Goal: Communication & Community: Answer question/provide support

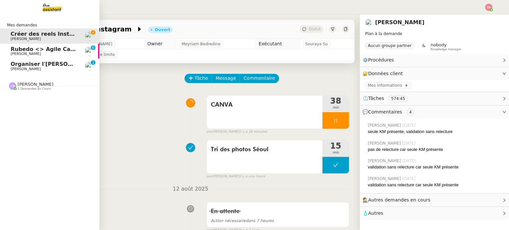
click at [46, 66] on span "Organiser l'[PERSON_NAME] pour [PERSON_NAME]" at bounding box center [86, 64] width 151 height 6
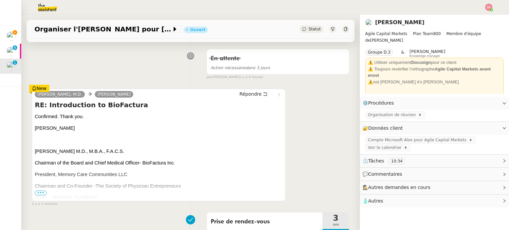
scroll to position [66, 0]
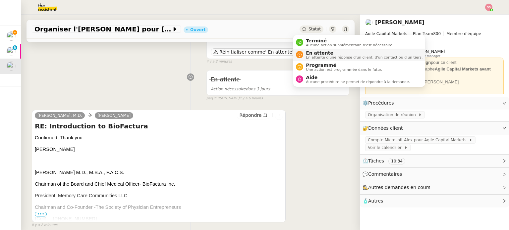
click at [308, 51] on span "En attente" at bounding box center [364, 52] width 117 height 5
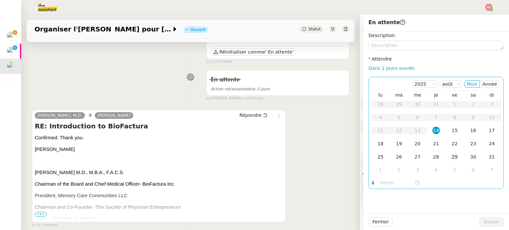
click at [452, 158] on div "29" at bounding box center [454, 157] width 7 height 7
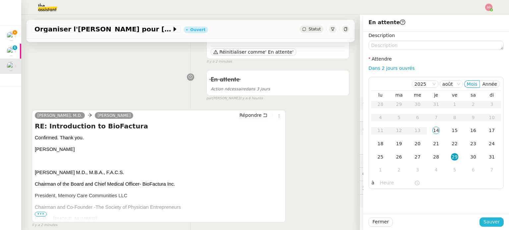
click at [484, 220] on span "Sauver" at bounding box center [492, 223] width 16 height 8
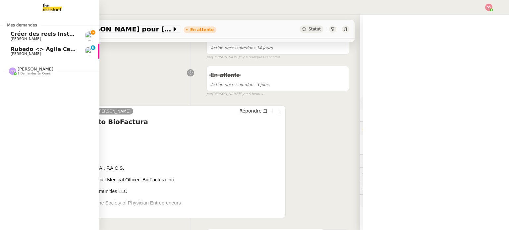
click at [32, 53] on span "[PERSON_NAME]" at bounding box center [44, 54] width 67 height 4
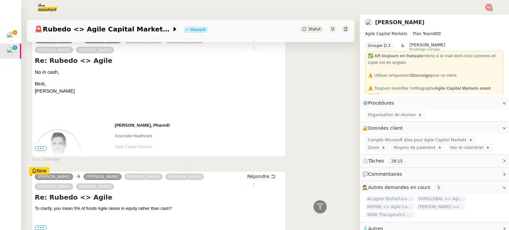
scroll to position [166, 0]
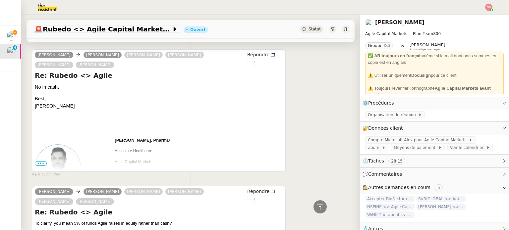
click at [40, 165] on span "•••" at bounding box center [41, 163] width 12 height 5
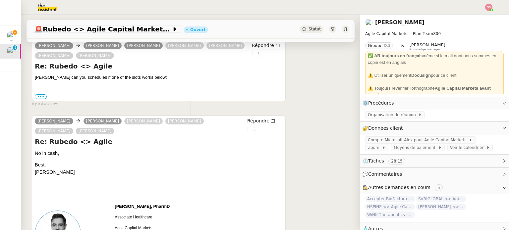
scroll to position [0, 0]
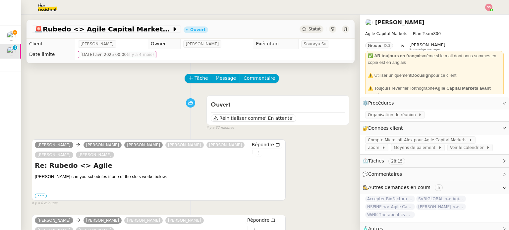
click at [42, 197] on label "•••" at bounding box center [41, 196] width 12 height 5
click at [0, 0] on input "•••" at bounding box center [0, 0] width 0 height 0
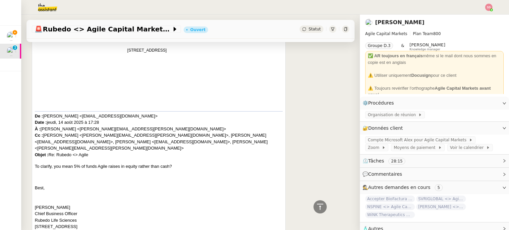
scroll to position [431, 0]
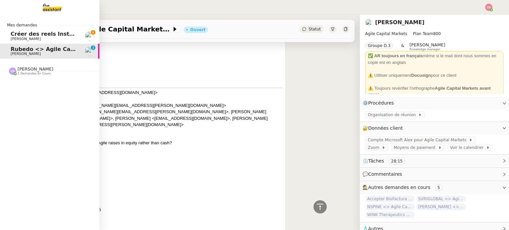
click at [13, 34] on span "Créer des reels Instagram" at bounding box center [50, 34] width 78 height 6
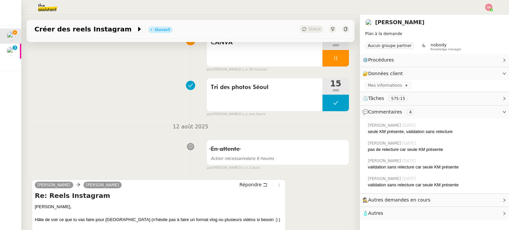
scroll to position [49, 0]
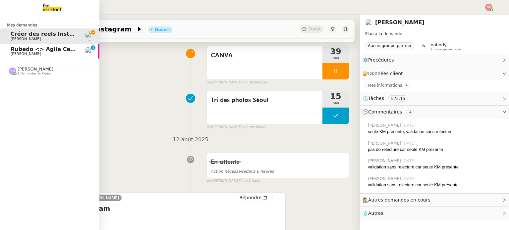
click at [25, 55] on span "[PERSON_NAME]" at bounding box center [26, 54] width 30 height 4
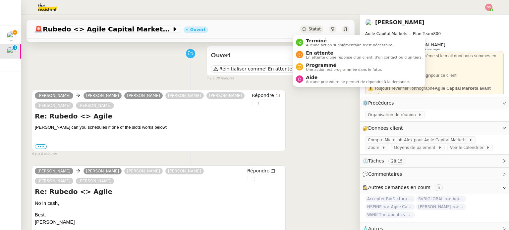
click at [309, 27] on span "Statut" at bounding box center [315, 29] width 12 height 5
click at [313, 51] on span "En attente" at bounding box center [364, 52] width 117 height 5
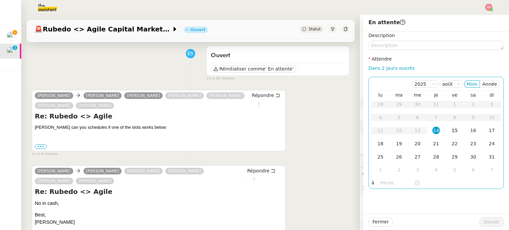
click at [451, 134] on div "15" at bounding box center [454, 130] width 7 height 7
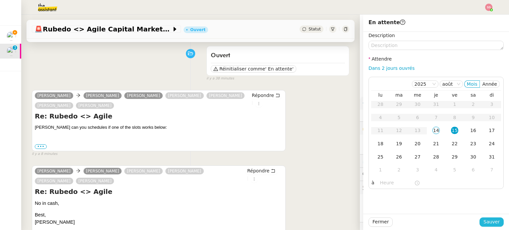
click at [489, 223] on span "Sauver" at bounding box center [492, 223] width 16 height 8
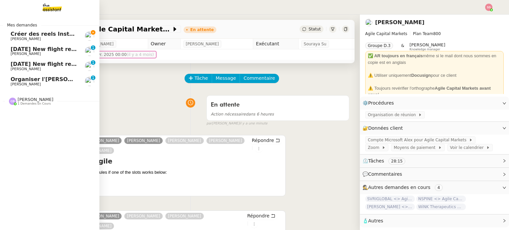
click at [48, 33] on span "Créer des reels Instagram" at bounding box center [50, 34] width 78 height 6
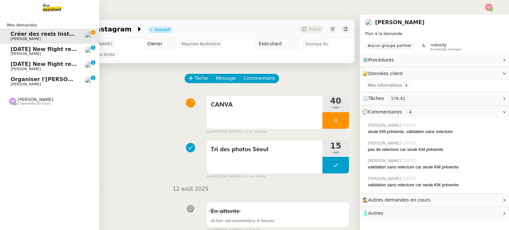
click at [37, 49] on span "[DATE] New flight request - [PERSON_NAME]" at bounding box center [77, 49] width 133 height 6
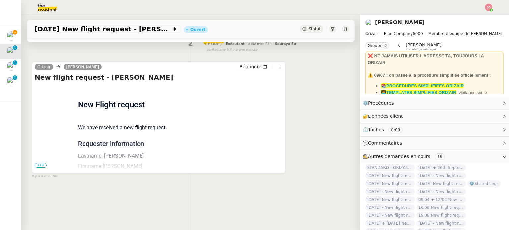
scroll to position [89, 0]
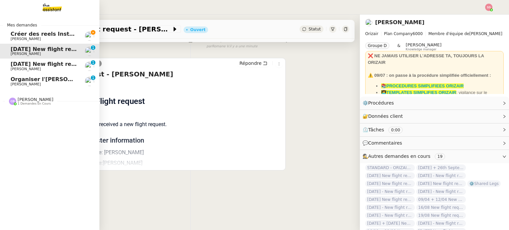
click at [11, 83] on span "[PERSON_NAME]" at bounding box center [26, 84] width 30 height 4
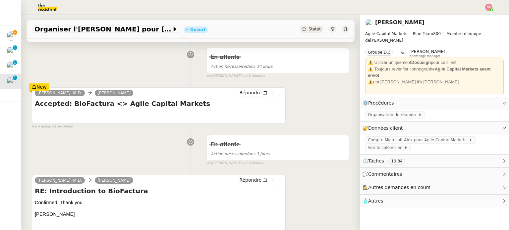
click at [309, 30] on span "Statut" at bounding box center [315, 29] width 12 height 5
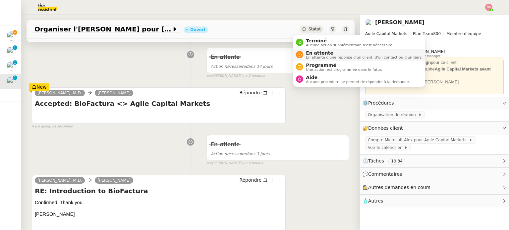
click at [301, 51] on div "En attente En attente d'une réponse d'un client, d'un contact ou d'un tiers." at bounding box center [359, 54] width 127 height 9
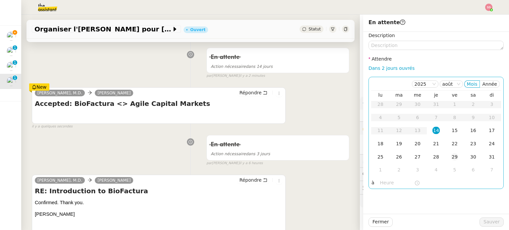
click at [452, 158] on div "29" at bounding box center [454, 157] width 7 height 7
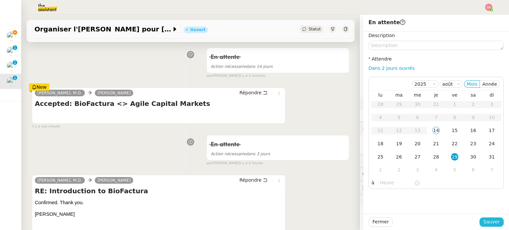
click at [484, 222] on span "Sauver" at bounding box center [492, 223] width 16 height 8
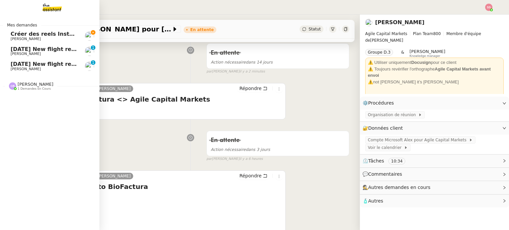
click at [36, 71] on link "[DATE] New flight request - [PERSON_NAME] [PERSON_NAME] 0 1 2 3 4 5 6 7 8 9" at bounding box center [49, 66] width 99 height 15
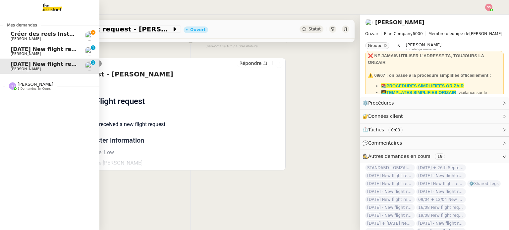
click at [29, 49] on span "[DATE] New flight request - [PERSON_NAME]" at bounding box center [77, 49] width 133 height 6
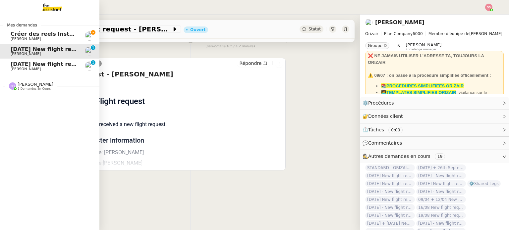
click at [38, 37] on span "[PERSON_NAME]" at bounding box center [44, 39] width 67 height 4
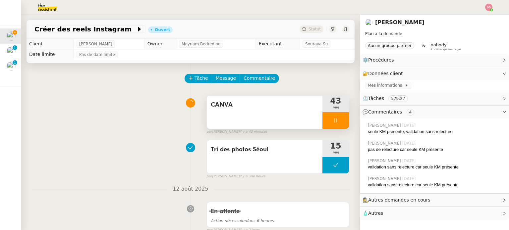
click at [334, 124] on div at bounding box center [336, 120] width 27 height 17
click at [336, 125] on button at bounding box center [342, 120] width 13 height 17
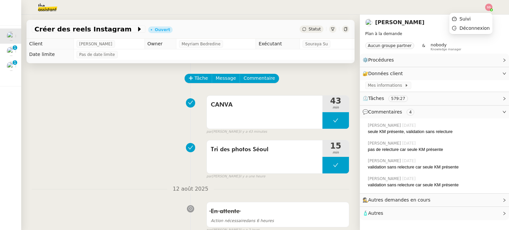
click at [492, 8] on img at bounding box center [488, 7] width 7 height 7
click at [472, 13] on ul "Suivi Déconnexion" at bounding box center [471, 23] width 43 height 21
click at [472, 15] on li "Suivi" at bounding box center [471, 18] width 43 height 9
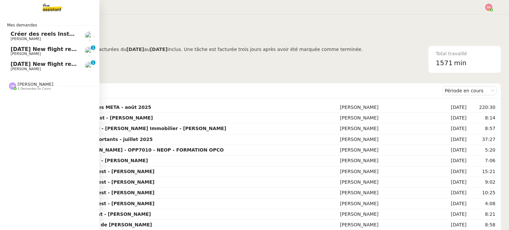
click at [42, 53] on span "[PERSON_NAME]" at bounding box center [44, 54] width 67 height 4
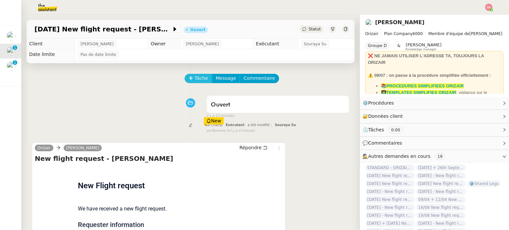
click at [200, 77] on span "Tâche" at bounding box center [202, 79] width 14 height 8
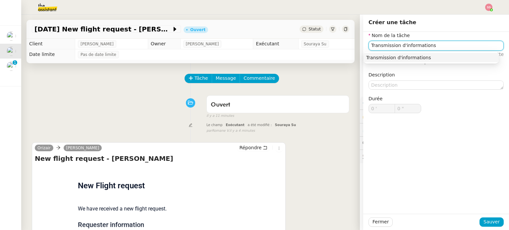
click at [411, 55] on div "Transmission d'informations" at bounding box center [431, 58] width 130 height 6
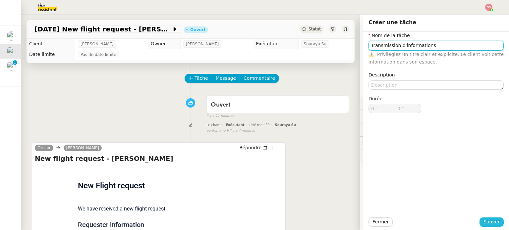
type input "Transmission d'informations"
drag, startPoint x: 489, startPoint y: 223, endPoint x: 467, endPoint y: 215, distance: 23.1
click at [489, 224] on span "Sauver" at bounding box center [492, 223] width 16 height 8
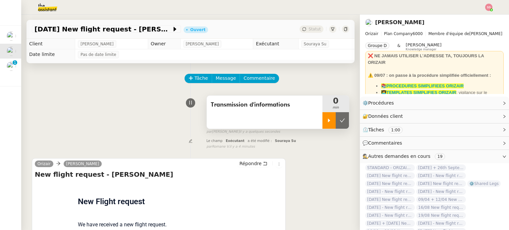
click at [327, 123] on div at bounding box center [329, 120] width 13 height 17
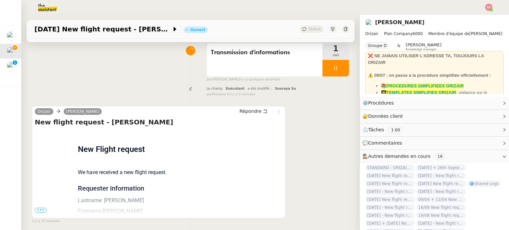
scroll to position [89, 0]
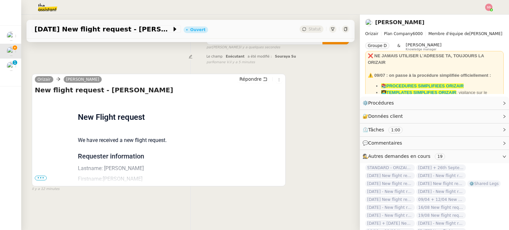
click at [36, 176] on span "•••" at bounding box center [41, 178] width 12 height 5
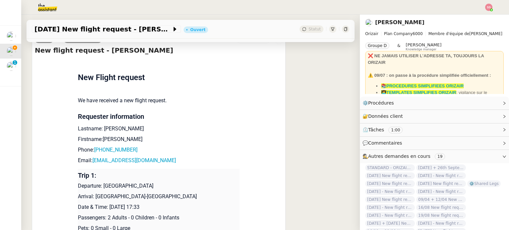
scroll to position [214, 0]
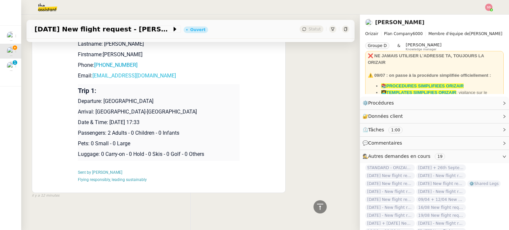
drag, startPoint x: 181, startPoint y: 72, endPoint x: 91, endPoint y: 71, distance: 90.5
click at [91, 72] on p "Email: [EMAIL_ADDRESS][DOMAIN_NAME]" at bounding box center [159, 76] width 162 height 8
copy link "[EMAIL_ADDRESS][DOMAIN_NAME]"
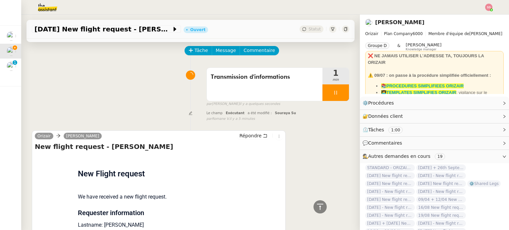
scroll to position [0, 0]
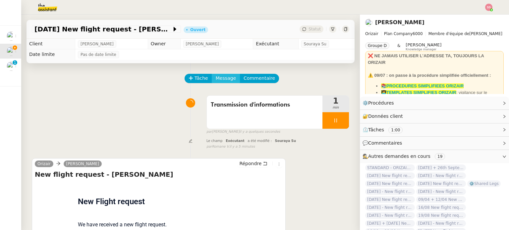
click at [225, 78] on span "Message" at bounding box center [226, 79] width 20 height 8
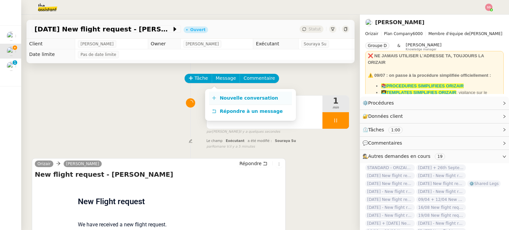
click at [226, 99] on span "Nouvelle conversation" at bounding box center [249, 97] width 58 height 5
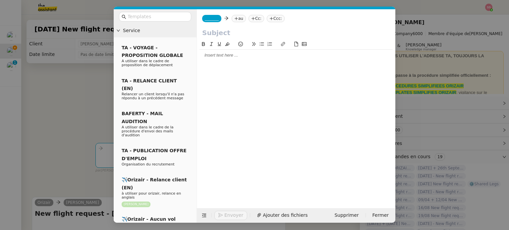
click at [238, 20] on nz-tag "au" at bounding box center [239, 18] width 14 height 7
paste input "[EMAIL_ADDRESS][DOMAIN_NAME]"
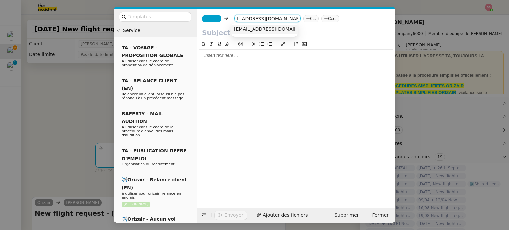
type input "[EMAIL_ADDRESS][DOMAIN_NAME]"
click at [254, 30] on span "[EMAIL_ADDRESS][DOMAIN_NAME]" at bounding box center [274, 29] width 81 height 5
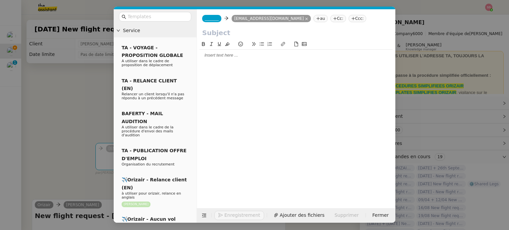
click at [206, 19] on span "_______" at bounding box center [212, 18] width 14 height 5
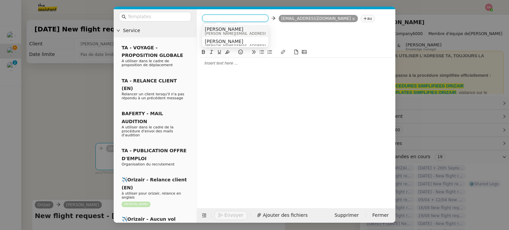
click at [227, 28] on span "[PERSON_NAME]" at bounding box center [252, 29] width 94 height 5
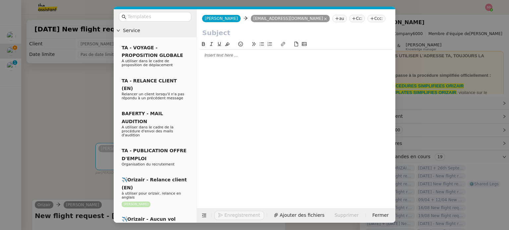
click at [368, 19] on nz-tag "Ccc:" at bounding box center [377, 18] width 18 height 7
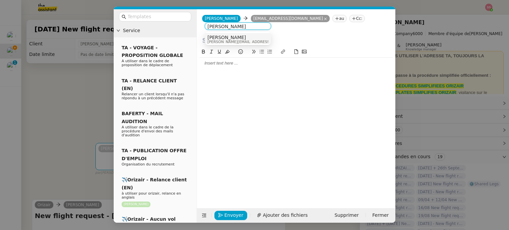
type input "[PERSON_NAME]"
click at [249, 38] on div "[PERSON_NAME] [PERSON_NAME][EMAIL_ADDRESS][DOMAIN_NAME]" at bounding box center [238, 39] width 61 height 9
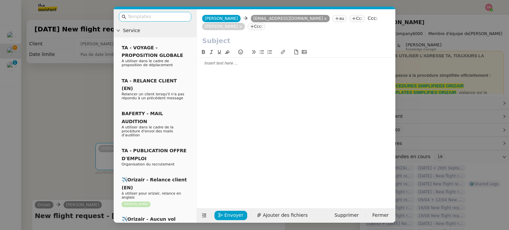
click at [162, 17] on input "text" at bounding box center [158, 17] width 60 height 8
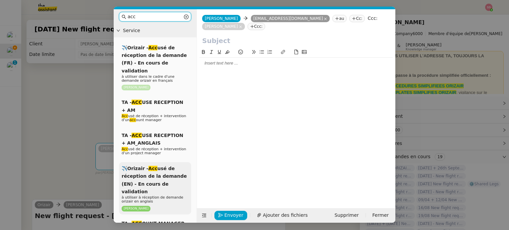
type input "acc"
click at [163, 196] on span "à utiliser à réception de demande orizair en anglais" at bounding box center [153, 200] width 62 height 8
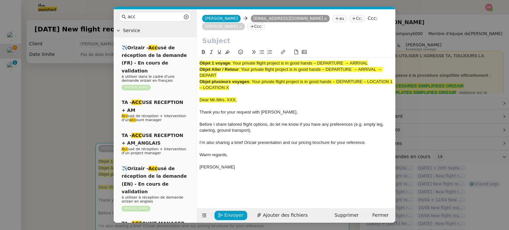
drag, startPoint x: 234, startPoint y: 63, endPoint x: 383, endPoint y: 60, distance: 148.9
click at [383, 60] on div "Objet 1 voyage : Your private flight project is in good hands – DEPARTURE → ARR…" at bounding box center [296, 119] width 193 height 122
click at [247, 41] on input "text" at bounding box center [296, 41] width 188 height 10
paste input "Your private flight project is in good hands – DEPARTURE → ARRIVAL"
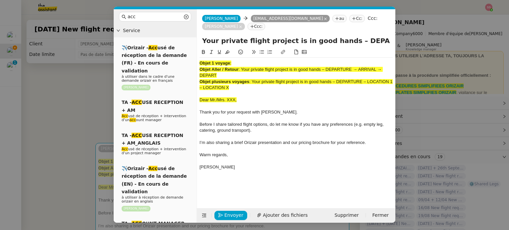
scroll to position [0, 29]
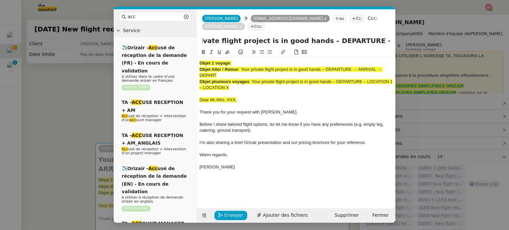
drag, startPoint x: 351, startPoint y: 42, endPoint x: 316, endPoint y: 39, distance: 35.9
click at [316, 39] on input "Your private flight project is in good hands – DEPARTURE → ARRIVAL" at bounding box center [296, 41] width 188 height 10
drag, startPoint x: 367, startPoint y: 40, endPoint x: 509, endPoint y: 46, distance: 141.7
click at [509, 46] on nz-modal-container "acc Service ✈️Orizair - Acc usé de réception de la demande (FR) - En cours de v…" at bounding box center [254, 115] width 509 height 230
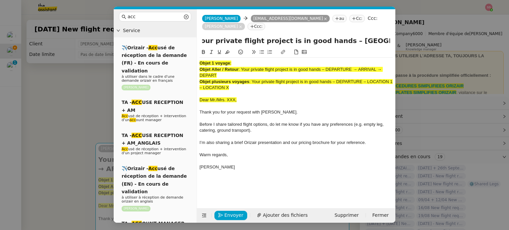
scroll to position [0, 0]
type input "Your private flight project is in good hands – [GEOGRAPHIC_DATA] → [GEOGRAPHIC_…"
drag, startPoint x: 235, startPoint y: 87, endPoint x: 194, endPoint y: 57, distance: 51.5
click at [194, 57] on nz-layout "acc Service ✈️Orizair - Acc usé de réception de la demande (FR) - En cours de v…" at bounding box center [255, 116] width 282 height 214
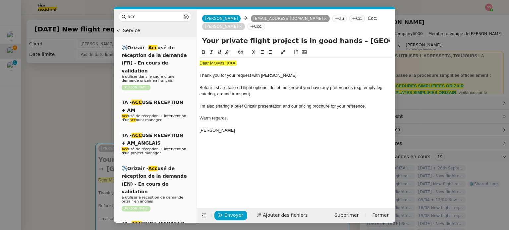
click at [82, 111] on nz-modal-container "acc Service ✈️Orizair - Acc usé de réception de la demande (FR) - En cours de v…" at bounding box center [254, 115] width 509 height 230
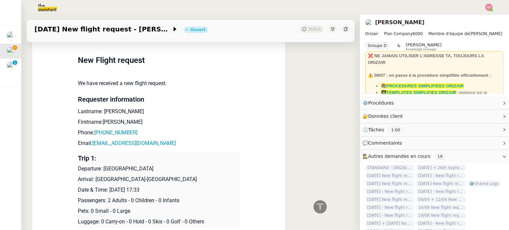
scroll to position [298, 0]
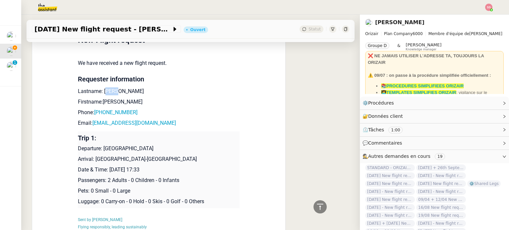
drag, startPoint x: 113, startPoint y: 86, endPoint x: 102, endPoint y: 84, distance: 11.7
click at [102, 88] on p "Lastname: [PERSON_NAME]" at bounding box center [159, 92] width 162 height 8
click at [129, 88] on p "Lastname: [PERSON_NAME]" at bounding box center [159, 92] width 162 height 8
drag, startPoint x: 116, startPoint y: 82, endPoint x: 101, endPoint y: 83, distance: 14.9
click at [101, 88] on p "Lastname: [PERSON_NAME]" at bounding box center [159, 92] width 162 height 8
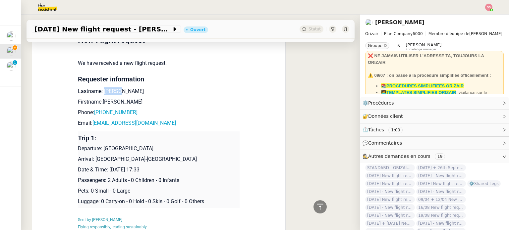
copy p "Fushaj"
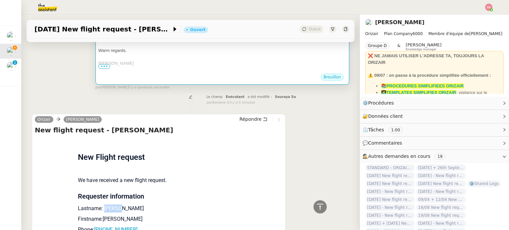
scroll to position [99, 0]
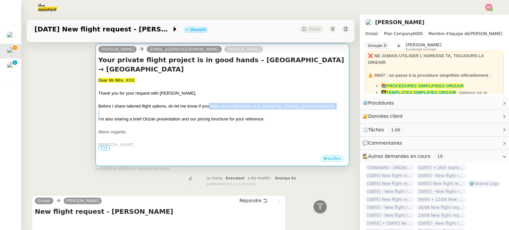
click at [207, 100] on div "Dear Mr./Mrs. XXX, Thank you for your request with [PERSON_NAME]. Before I shar…" at bounding box center [222, 116] width 248 height 78
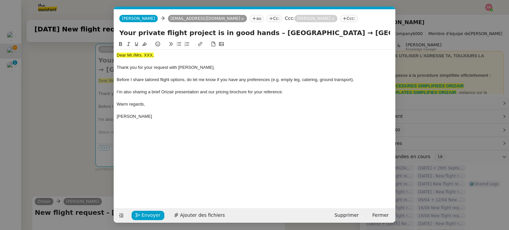
scroll to position [0, 20]
click at [150, 53] on div "Dear Mr./Mrs. XXX," at bounding box center [255, 55] width 276 height 6
drag, startPoint x: 156, startPoint y: 55, endPoint x: 84, endPoint y: 49, distance: 72.2
click at [63, 54] on nz-modal-container "acc Service ✈️Orizair - Acc usé de réception de la demande (FR) - En cours de v…" at bounding box center [254, 115] width 509 height 230
click at [146, 43] on icon at bounding box center [144, 44] width 5 height 5
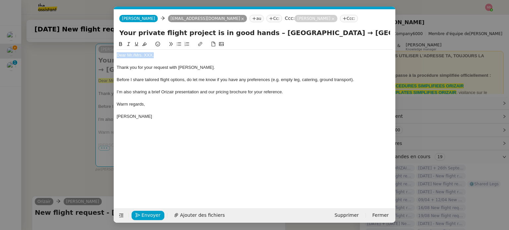
click at [134, 56] on div "Dear Mr./Mrs. XXX," at bounding box center [255, 55] width 276 height 6
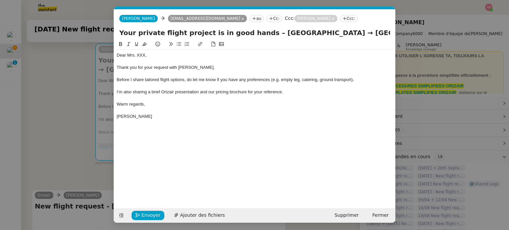
click at [150, 53] on div "Dear Mrs. XXX," at bounding box center [255, 55] width 276 height 6
click at [186, 215] on span "Ajouter des fichiers" at bounding box center [202, 216] width 45 height 8
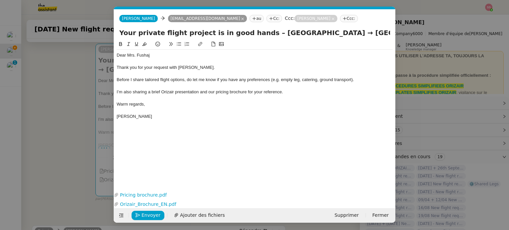
click at [78, 131] on nz-modal-container "acc Service ✈️Orizair - Acc usé de réception de la demande (FR) - En cours de v…" at bounding box center [254, 115] width 509 height 230
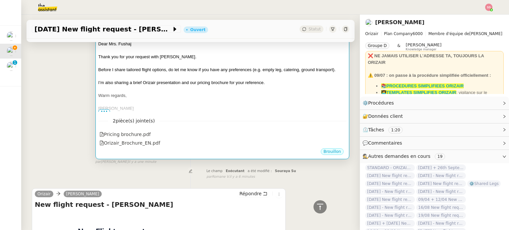
scroll to position [66, 0]
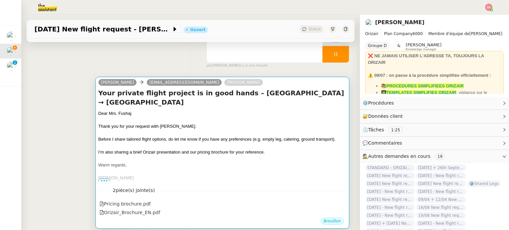
click at [201, 137] on span "Before I share tailored flight options, do let me know if you have any preferen…" at bounding box center [216, 139] width 237 height 5
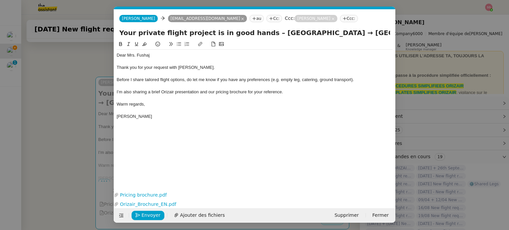
scroll to position [0, 20]
click at [86, 139] on nz-modal-container "acc Service ✈️Orizair - Acc usé de réception de la demande (FR) - En cours de v…" at bounding box center [254, 115] width 509 height 230
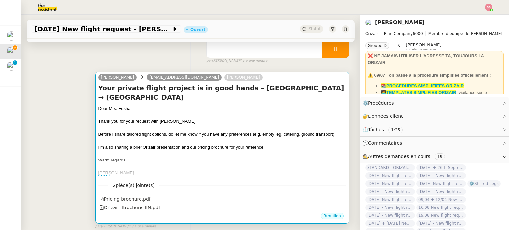
scroll to position [33, 0]
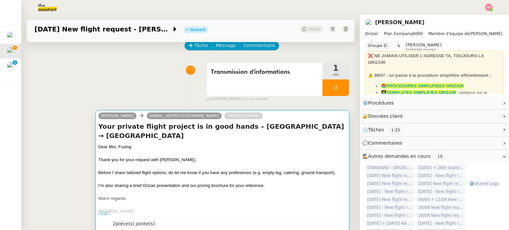
click at [207, 151] on div at bounding box center [222, 154] width 248 height 7
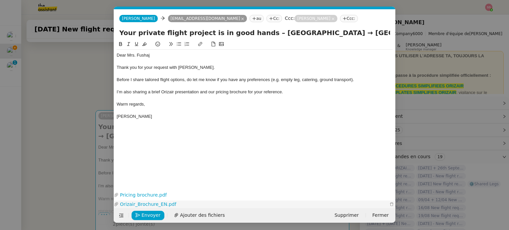
scroll to position [0, 20]
click at [156, 215] on span "Envoyer" at bounding box center [151, 216] width 19 height 8
click at [156, 215] on span "Confirmer l'envoi" at bounding box center [162, 216] width 40 height 8
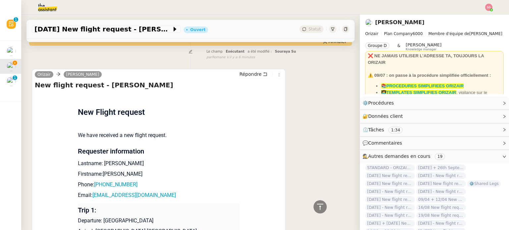
scroll to position [298, 0]
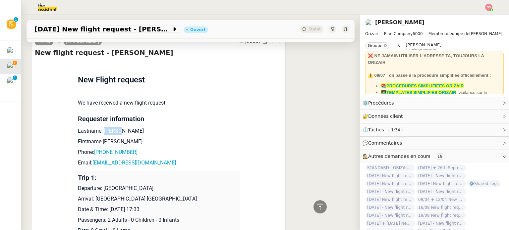
drag, startPoint x: 119, startPoint y: 126, endPoint x: 99, endPoint y: 124, distance: 19.7
click at [99, 127] on p "Lastname: [PERSON_NAME]" at bounding box center [159, 131] width 162 height 8
copy p "Fushaj"
drag, startPoint x: 108, startPoint y: 136, endPoint x: 100, endPoint y: 134, distance: 8.1
click at [100, 138] on p "Firstname:[PERSON_NAME]" at bounding box center [159, 142] width 162 height 8
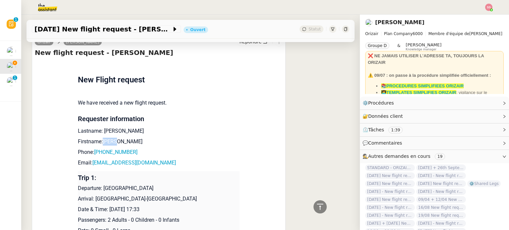
copy p "Silvi"
drag, startPoint x: 127, startPoint y: 142, endPoint x: 94, endPoint y: 143, distance: 32.5
click at [94, 149] on p "Phone: [PHONE_NUMBER]" at bounding box center [159, 153] width 162 height 8
copy link "355694045666"
drag, startPoint x: 180, startPoint y: 154, endPoint x: 90, endPoint y: 157, distance: 90.9
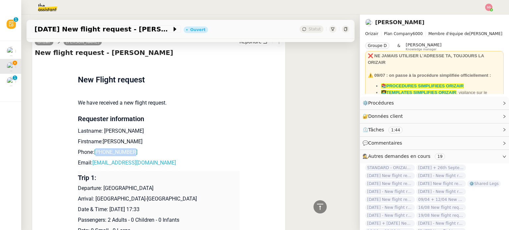
click at [90, 159] on p "Email: [EMAIL_ADDRESS][DOMAIN_NAME]" at bounding box center [159, 163] width 162 height 8
copy link "[EMAIL_ADDRESS][DOMAIN_NAME]"
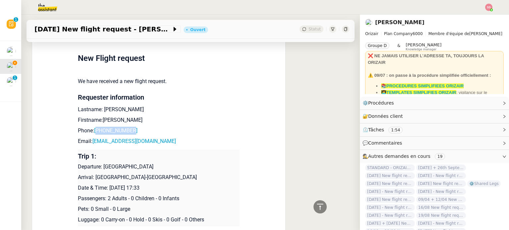
scroll to position [331, 0]
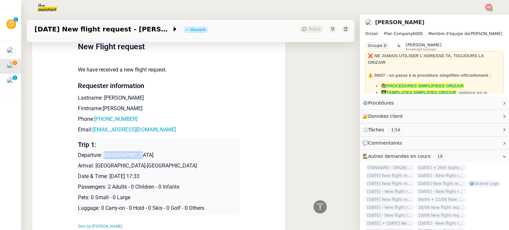
drag, startPoint x: 137, startPoint y: 150, endPoint x: 101, endPoint y: 146, distance: 36.0
click at [101, 152] on p "Departure: [GEOGRAPHIC_DATA]" at bounding box center [159, 156] width 162 height 8
copy p "[GEOGRAPHIC_DATA]"
drag, startPoint x: 155, startPoint y: 158, endPoint x: 93, endPoint y: 160, distance: 62.0
click at [93, 162] on p "Arrival: [GEOGRAPHIC_DATA]-[GEOGRAPHIC_DATA]" at bounding box center [159, 166] width 162 height 8
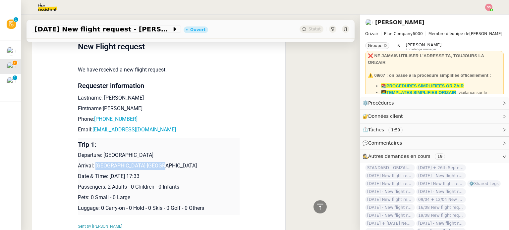
copy p "Nice-[GEOGRAPHIC_DATA]"
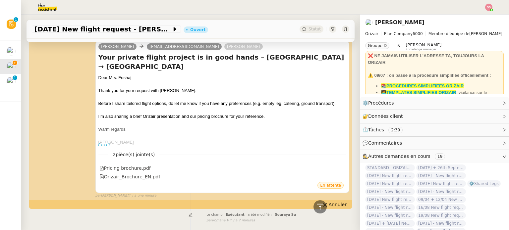
scroll to position [0, 0]
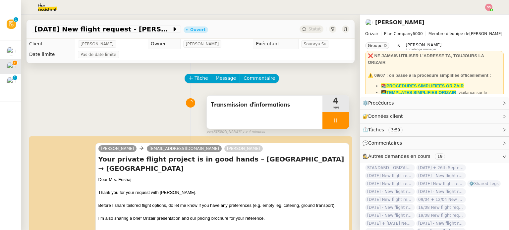
click at [336, 121] on div at bounding box center [336, 120] width 27 height 17
click at [336, 127] on button at bounding box center [342, 120] width 13 height 17
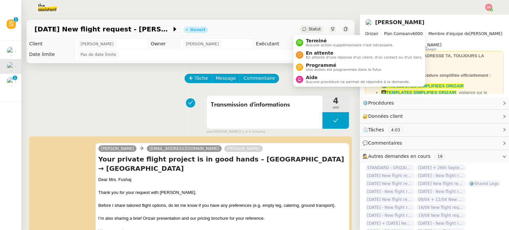
click at [310, 26] on div "Statut" at bounding box center [312, 29] width 24 height 7
click at [306, 50] on span "En attente" at bounding box center [364, 52] width 117 height 5
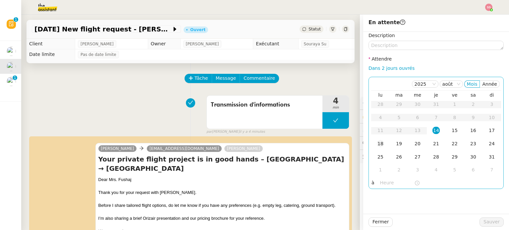
click at [377, 146] on div "18" at bounding box center [380, 143] width 7 height 7
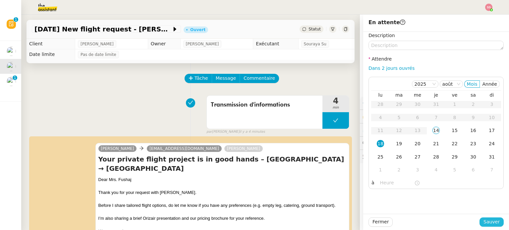
click at [484, 220] on span "Sauver" at bounding box center [492, 223] width 16 height 8
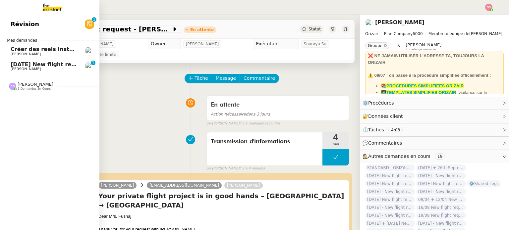
click at [38, 73] on link "[DATE] New flight request - [PERSON_NAME] [PERSON_NAME] 0 1 2 3 4 5 6 7 8 9" at bounding box center [49, 66] width 99 height 15
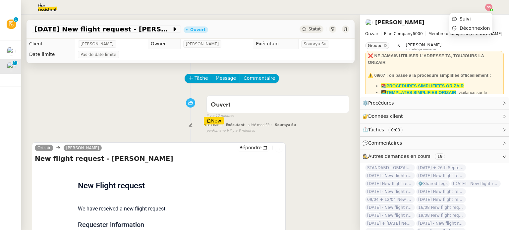
click at [488, 8] on img at bounding box center [488, 7] width 7 height 7
click at [481, 16] on li "Suivi" at bounding box center [471, 18] width 43 height 9
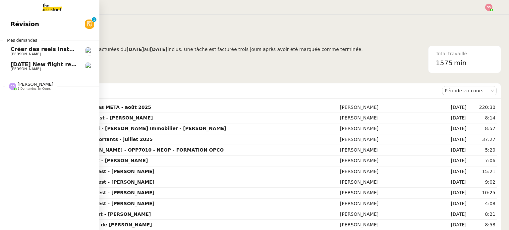
click at [39, 61] on link "[DATE] New flight request - [PERSON_NAME] [PERSON_NAME]" at bounding box center [49, 66] width 99 height 15
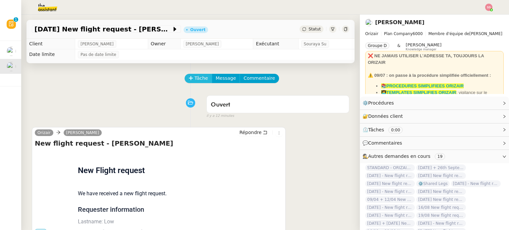
click at [195, 80] on span "Tâche" at bounding box center [202, 79] width 14 height 8
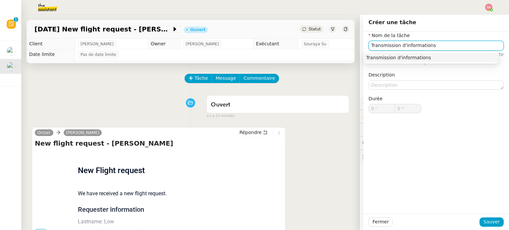
click at [391, 57] on div "Transmission d'informations" at bounding box center [431, 58] width 130 height 6
type input "Transmission d'informations"
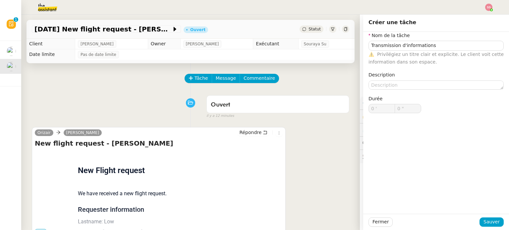
click at [487, 227] on div "Fermer Sauver" at bounding box center [436, 222] width 146 height 16
click at [487, 225] on span "Sauver" at bounding box center [492, 223] width 16 height 8
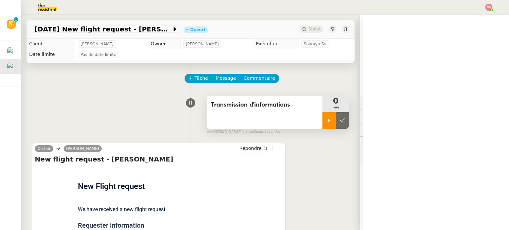
click at [324, 118] on div at bounding box center [329, 120] width 13 height 17
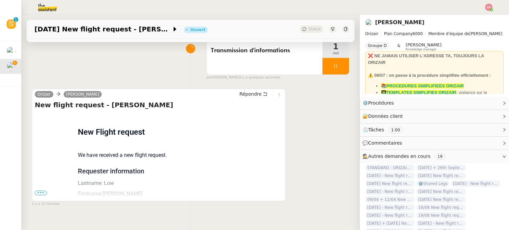
scroll to position [56, 0]
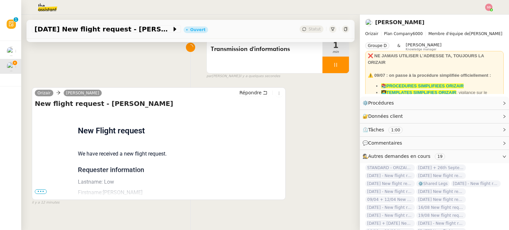
click at [42, 193] on span "•••" at bounding box center [41, 192] width 12 height 5
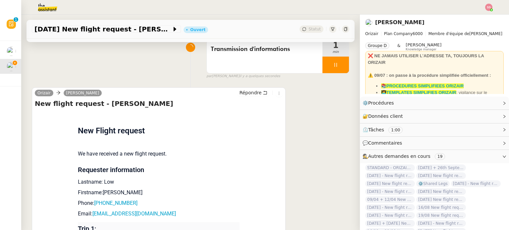
scroll to position [155, 0]
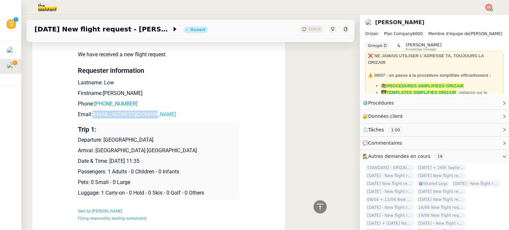
drag, startPoint x: 166, startPoint y: 113, endPoint x: 91, endPoint y: 115, distance: 75.0
click at [91, 115] on p "Email: [EMAIL_ADDRESS][DOMAIN_NAME]" at bounding box center [159, 115] width 162 height 8
copy link "[EMAIL_ADDRESS][DOMAIN_NAME]"
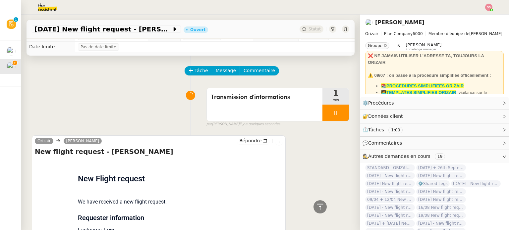
scroll to position [0, 0]
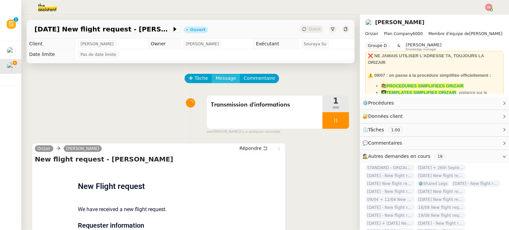
click at [216, 77] on span "Message" at bounding box center [226, 79] width 20 height 8
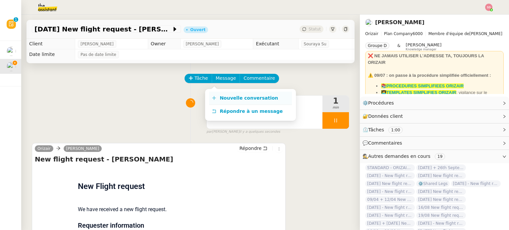
click at [229, 96] on span "Nouvelle conversation" at bounding box center [249, 97] width 58 height 5
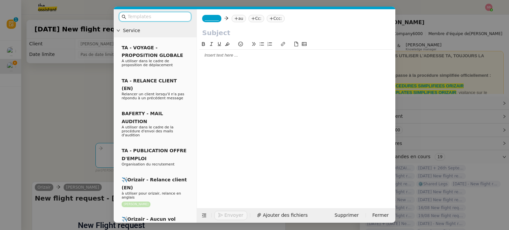
click at [235, 17] on icon at bounding box center [236, 19] width 4 height 4
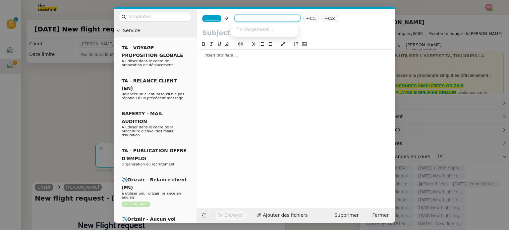
paste input "[EMAIL_ADDRESS][DOMAIN_NAME]"
type input "[EMAIL_ADDRESS][DOMAIN_NAME]"
click at [250, 32] on div "[EMAIL_ADDRESS][DOMAIN_NAME]" at bounding box center [264, 30] width 61 height 6
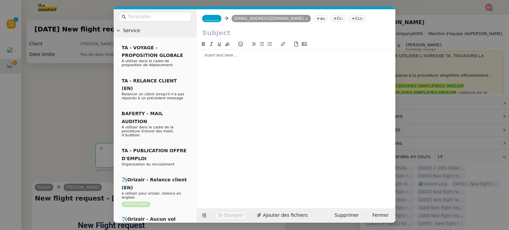
click at [210, 20] on span "_______" at bounding box center [212, 18] width 14 height 5
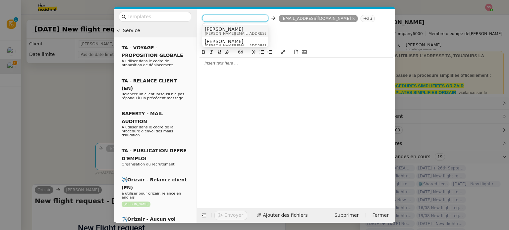
click at [219, 28] on span "[PERSON_NAME]" at bounding box center [252, 29] width 94 height 5
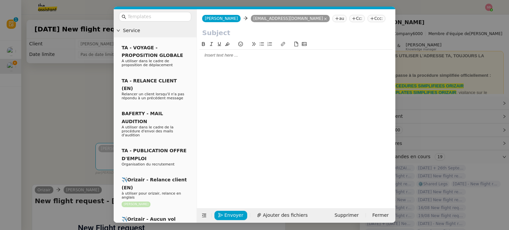
click at [368, 19] on nz-tag "Ccc:" at bounding box center [377, 18] width 18 height 7
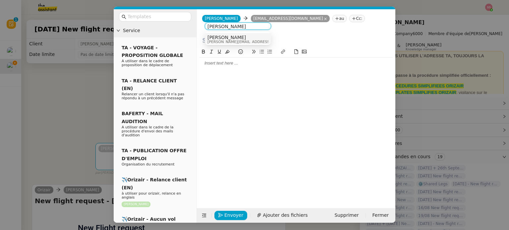
type input "[PERSON_NAME]"
click at [252, 41] on div "[PERSON_NAME] [PERSON_NAME][EMAIL_ADDRESS][DOMAIN_NAME]" at bounding box center [238, 39] width 61 height 9
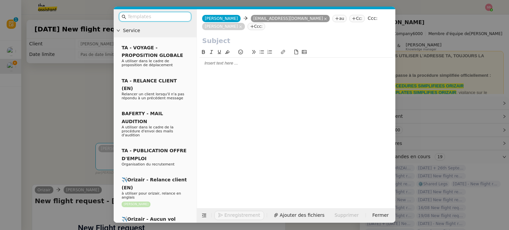
click at [159, 16] on input "text" at bounding box center [158, 17] width 60 height 8
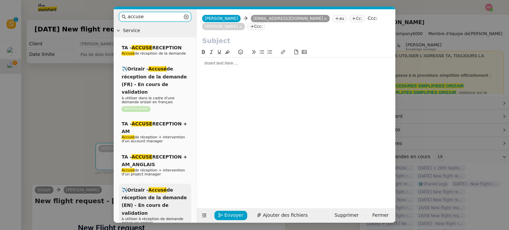
type input "accuse"
click at [170, 185] on div "✈️Orizair - Accusé de réception de la demande (EN) - En cours de validation à u…" at bounding box center [155, 210] width 72 height 52
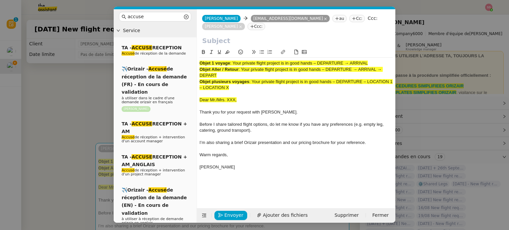
drag, startPoint x: 233, startPoint y: 57, endPoint x: 371, endPoint y: 53, distance: 138.3
click at [371, 60] on div "Objet 1 voyage : Your private flight project is in good hands – DEPARTURE → ARR…" at bounding box center [296, 63] width 193 height 6
click at [268, 36] on input "text" at bounding box center [296, 41] width 188 height 10
paste input "Your private flight project is in good hands – DEPARTURE → ARRIVAL"
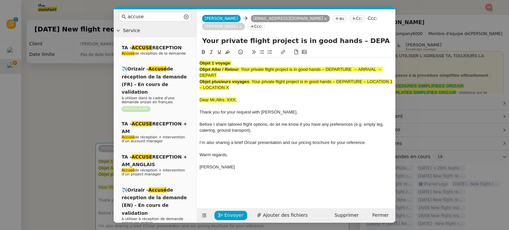
scroll to position [0, 29]
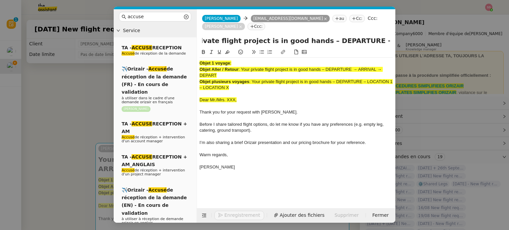
type input "Your private flight project is in good hands – DEPARTURE → ARRIVAL"
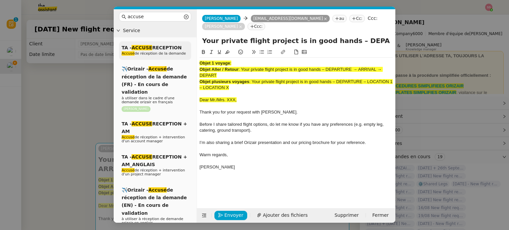
drag, startPoint x: 236, startPoint y: 80, endPoint x: 186, endPoint y: 48, distance: 59.3
click at [186, 48] on nz-layout "accuse Service TA - ACCUSE RECEPTION Accusé de réception de la demande ✈️Orizai…" at bounding box center [255, 116] width 282 height 214
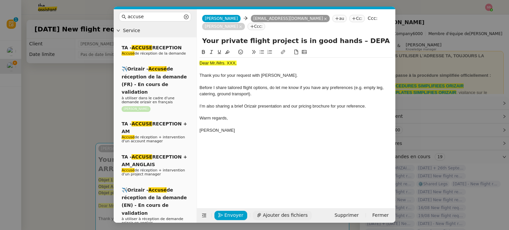
click at [295, 216] on span "Ajouter des fichiers" at bounding box center [285, 216] width 45 height 8
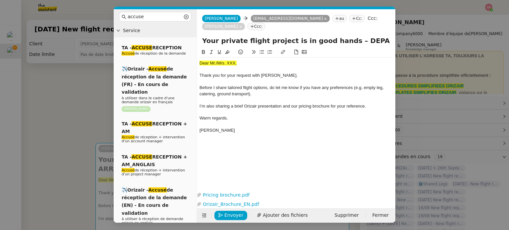
click at [68, 142] on nz-modal-container "accuse Service TA - ACCUSE RECEPTION Accusé de réception de la demande ✈️Orizai…" at bounding box center [254, 115] width 509 height 230
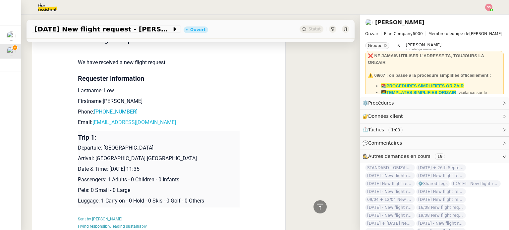
scroll to position [332, 0]
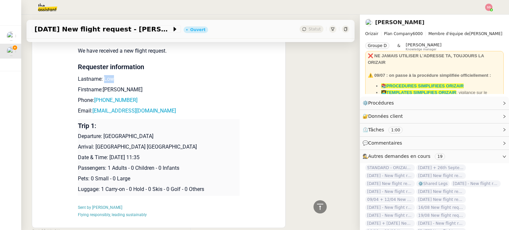
drag, startPoint x: 112, startPoint y: 70, endPoint x: 100, endPoint y: 70, distance: 11.6
click at [100, 75] on p "Lastname: Low" at bounding box center [159, 79] width 162 height 8
copy p "Low"
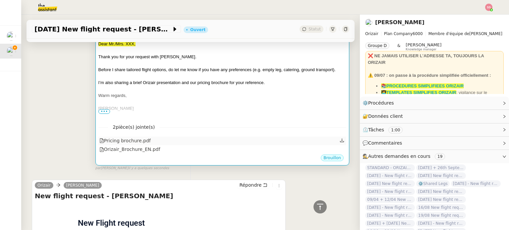
scroll to position [66, 0]
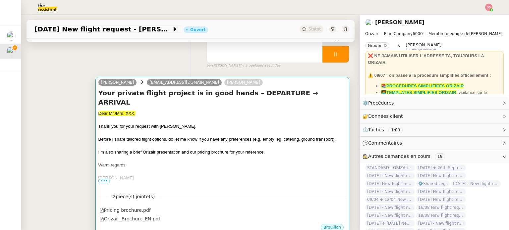
click at [202, 123] on div "Thank you for your request with [PERSON_NAME]." at bounding box center [222, 126] width 248 height 7
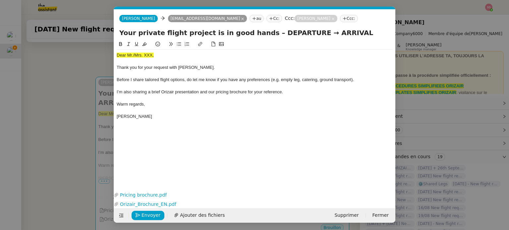
scroll to position [0, 28]
drag, startPoint x: 156, startPoint y: 54, endPoint x: 119, endPoint y: 46, distance: 38.3
click at [103, 48] on nz-modal-container "accuse Service TA - ACCUSE RECEPTION Accusé de réception de la demande ✈️Orizai…" at bounding box center [254, 115] width 509 height 230
click at [144, 42] on icon at bounding box center [144, 44] width 5 height 5
click at [165, 62] on div at bounding box center [255, 62] width 276 height 6
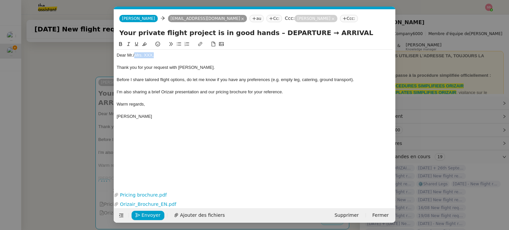
drag, startPoint x: 159, startPoint y: 57, endPoint x: 134, endPoint y: 55, distance: 24.9
click at [134, 55] on div "Dear Mr./Mrs. XXX," at bounding box center [255, 55] width 276 height 6
click at [68, 101] on nz-modal-container "accuse Service TA - ACCUSE RECEPTION Accusé de réception de la demande ✈️Orizai…" at bounding box center [254, 115] width 509 height 230
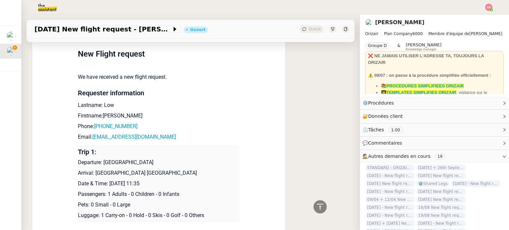
scroll to position [332, 0]
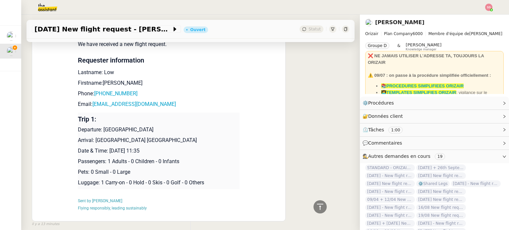
drag, startPoint x: 99, startPoint y: 120, endPoint x: 159, endPoint y: 120, distance: 60.0
click at [155, 126] on p "Departure: [GEOGRAPHIC_DATA]" at bounding box center [159, 130] width 162 height 8
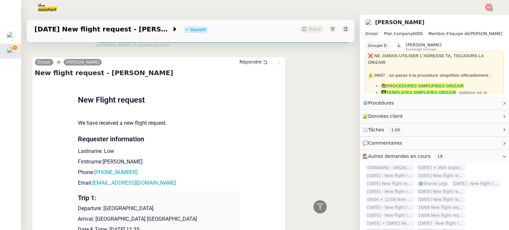
scroll to position [133, 0]
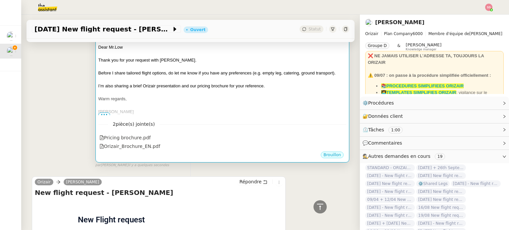
click at [245, 102] on div at bounding box center [222, 105] width 248 height 7
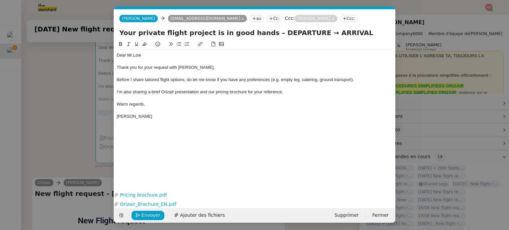
scroll to position [0, 28]
drag, startPoint x: 298, startPoint y: 32, endPoint x: 261, endPoint y: 32, distance: 36.5
click at [261, 32] on input "Your private flight project is in good hands – DEPARTURE → ARRIVAL" at bounding box center [254, 33] width 271 height 10
paste input "[GEOGRAPHIC_DATA]"
type input "Your private flight project is in good hands – [GEOGRAPHIC_DATA] → ARRIVAL"
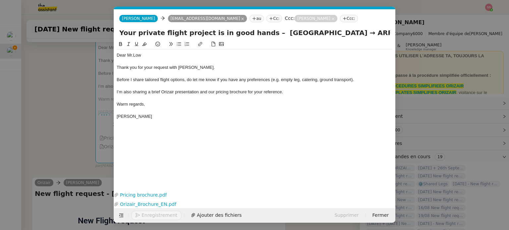
click at [51, 119] on nz-modal-container "accuse Service TA - ACCUSE RECEPTION Accusé de réception de la demande ✈️Orizai…" at bounding box center [254, 115] width 509 height 230
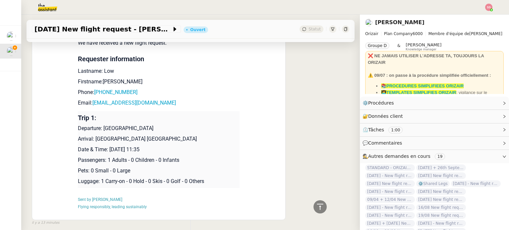
scroll to position [356, 0]
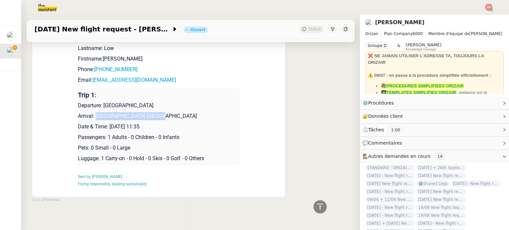
drag, startPoint x: 156, startPoint y: 108, endPoint x: 92, endPoint y: 106, distance: 64.4
click at [92, 112] on p "Arrival: [GEOGRAPHIC_DATA] [GEOGRAPHIC_DATA]" at bounding box center [159, 116] width 162 height 8
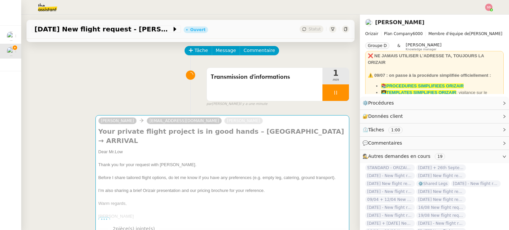
scroll to position [0, 0]
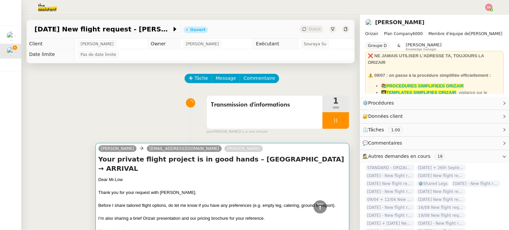
click at [239, 177] on div "Dear Mr.Low" at bounding box center [222, 180] width 248 height 7
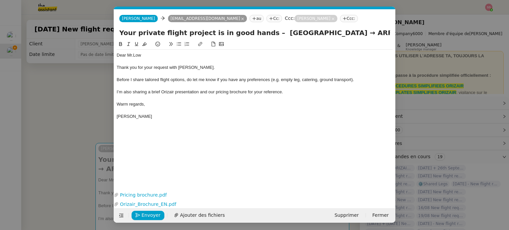
scroll to position [0, 28]
drag, startPoint x: 356, startPoint y: 33, endPoint x: 334, endPoint y: 33, distance: 21.6
click at [334, 33] on input "Your private flight project is in good hands – [GEOGRAPHIC_DATA] → ARRIVAL" at bounding box center [254, 33] width 271 height 10
paste input "[GEOGRAPHIC_DATA] Newquay"
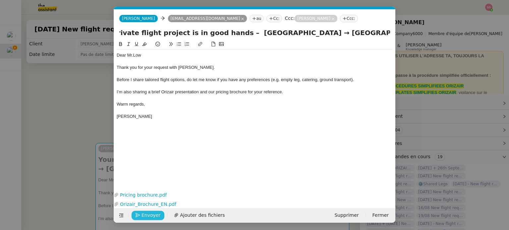
type input "Your private flight project is in good hands – [GEOGRAPHIC_DATA] → [GEOGRAPHIC_…"
click at [156, 213] on span "Envoyer" at bounding box center [151, 216] width 19 height 8
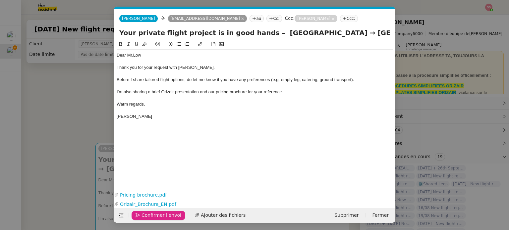
click at [52, 146] on nz-modal-container "accuse Service TA - ACCUSE RECEPTION Accusé de réception de la demande ✈️Orizai…" at bounding box center [254, 115] width 509 height 230
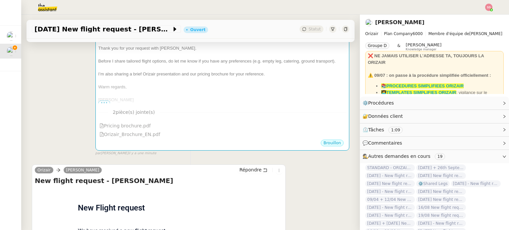
scroll to position [133, 0]
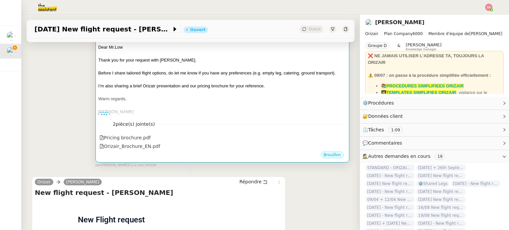
click at [195, 89] on span "I’m also sharing a brief Orizair presentation and our pricing brochure for your…" at bounding box center [181, 86] width 166 height 5
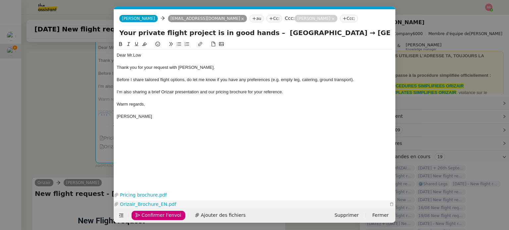
scroll to position [0, 28]
click at [167, 215] on span "Confirmer l'envoi" at bounding box center [162, 216] width 40 height 8
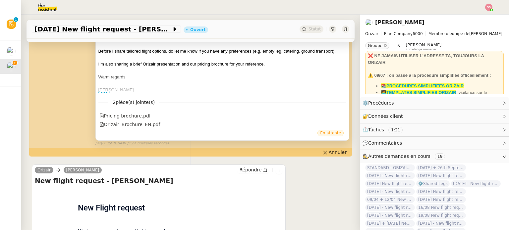
scroll to position [232, 0]
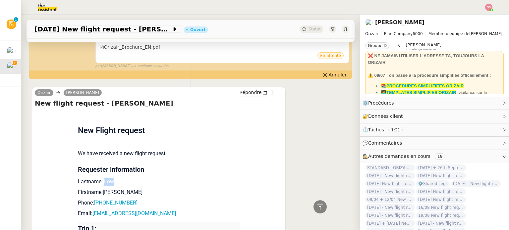
drag, startPoint x: 114, startPoint y: 184, endPoint x: 100, endPoint y: 184, distance: 14.3
click at [100, 184] on p "Lastname: Low" at bounding box center [159, 182] width 162 height 8
drag, startPoint x: 117, startPoint y: 195, endPoint x: 99, endPoint y: 193, distance: 17.4
click at [99, 193] on p "Firstname:[PERSON_NAME]" at bounding box center [159, 193] width 162 height 8
drag, startPoint x: 136, startPoint y: 202, endPoint x: 96, endPoint y: 204, distance: 39.8
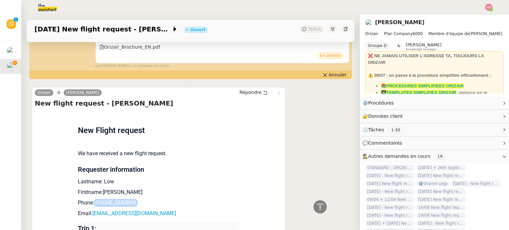
click at [96, 204] on p "Phone: [PHONE_NUMBER]" at bounding box center [159, 203] width 162 height 8
drag, startPoint x: 162, startPoint y: 215, endPoint x: 90, endPoint y: 219, distance: 72.8
click at [90, 218] on p "Email: [EMAIL_ADDRESS][DOMAIN_NAME]" at bounding box center [159, 214] width 162 height 8
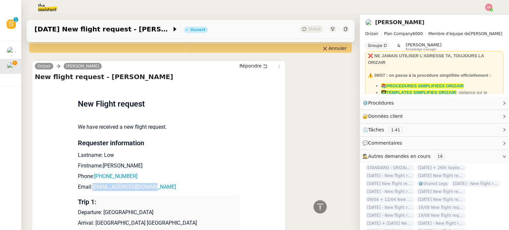
scroll to position [265, 0]
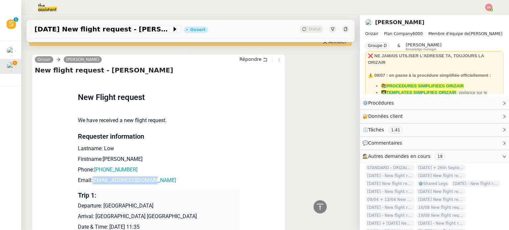
drag, startPoint x: 102, startPoint y: 209, endPoint x: 150, endPoint y: 207, distance: 48.2
click at [150, 207] on p "Departure: [GEOGRAPHIC_DATA]" at bounding box center [159, 206] width 162 height 8
drag, startPoint x: 156, startPoint y: 220, endPoint x: 93, endPoint y: 218, distance: 63.0
click at [93, 218] on p "Arrival: [GEOGRAPHIC_DATA] [GEOGRAPHIC_DATA]" at bounding box center [159, 217] width 162 height 8
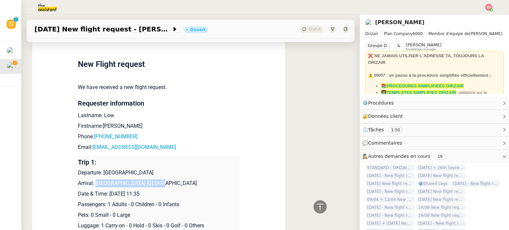
scroll to position [332, 0]
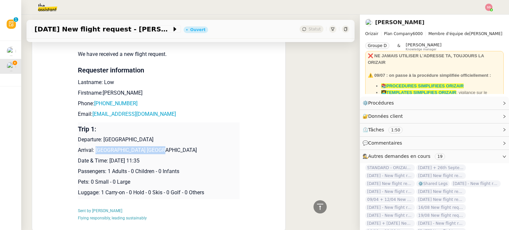
drag, startPoint x: 107, startPoint y: 163, endPoint x: 182, endPoint y: 158, distance: 75.1
click at [182, 158] on p "Date & Time: [DATE] 11:35" at bounding box center [159, 161] width 162 height 8
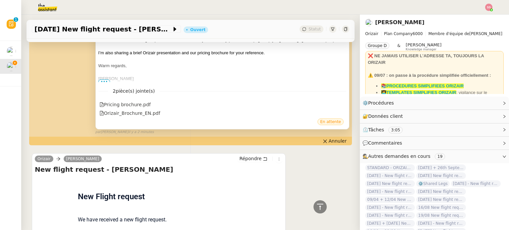
scroll to position [66, 0]
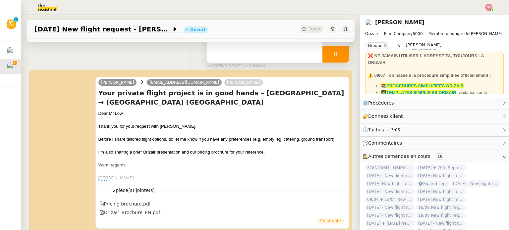
click at [334, 60] on div at bounding box center [336, 54] width 27 height 17
click at [336, 60] on button at bounding box center [342, 54] width 13 height 17
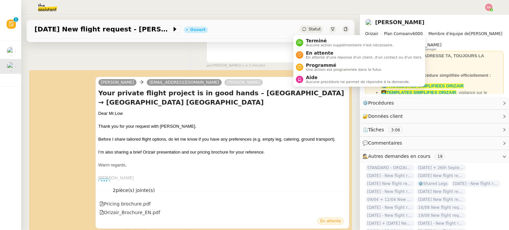
click at [300, 28] on div "Statut" at bounding box center [312, 29] width 24 height 7
click at [318, 57] on span "En attente d'une réponse d'un client, d'un contact ou d'un tiers." at bounding box center [364, 58] width 117 height 4
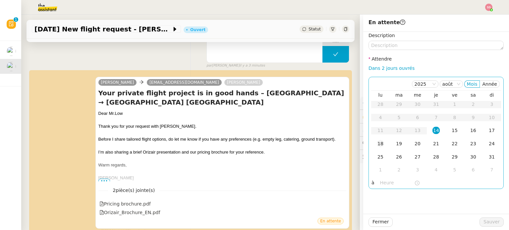
click at [377, 142] on div "18" at bounding box center [380, 143] width 7 height 7
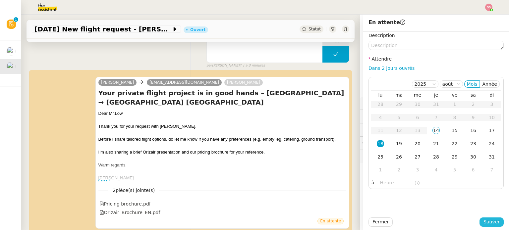
click at [489, 222] on span "Sauver" at bounding box center [492, 223] width 16 height 8
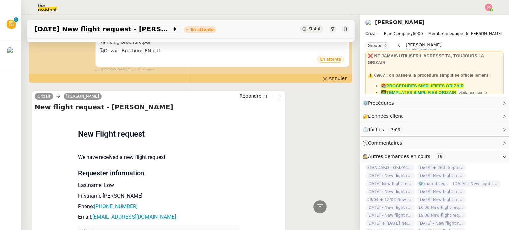
scroll to position [412, 0]
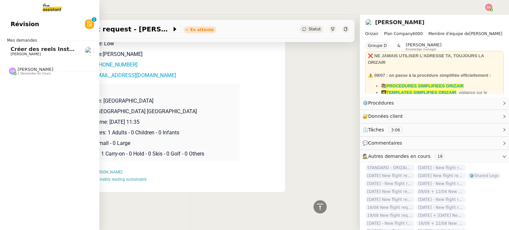
click at [37, 53] on span "[PERSON_NAME]" at bounding box center [44, 54] width 67 height 4
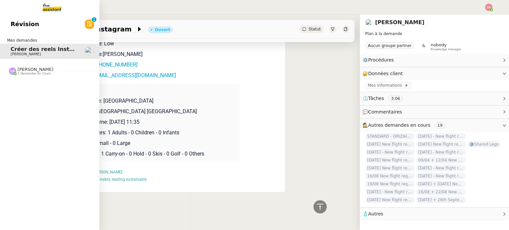
scroll to position [2349, 0]
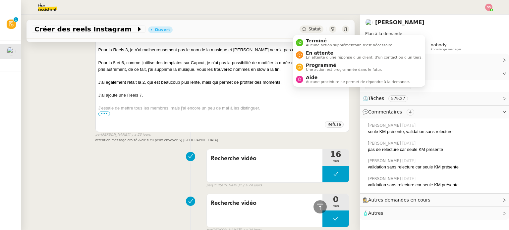
click at [300, 27] on div "Statut" at bounding box center [312, 29] width 24 height 7
click at [312, 54] on span "En attente" at bounding box center [364, 52] width 117 height 5
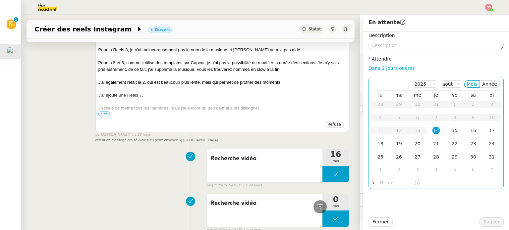
click at [451, 130] on div "15" at bounding box center [454, 130] width 7 height 7
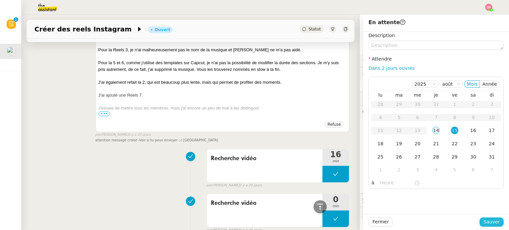
click at [493, 222] on span "Sauver" at bounding box center [492, 223] width 16 height 8
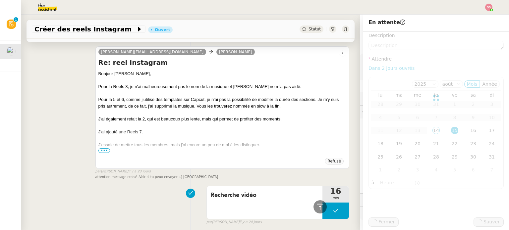
scroll to position [2385, 0]
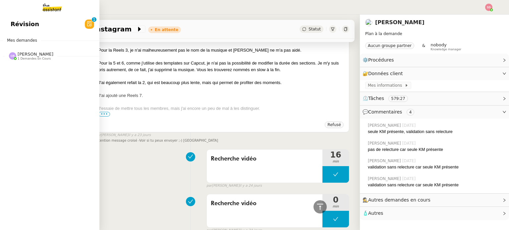
click at [33, 26] on link "Révision 0 1 2 3 4 5 6 7 8 9" at bounding box center [49, 24] width 99 height 15
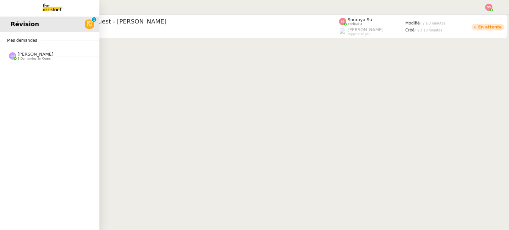
click at [36, 53] on span "[PERSON_NAME]" at bounding box center [36, 54] width 36 height 5
click at [41, 68] on span "[DATE] New flight request - [PERSON_NAME]" at bounding box center [79, 68] width 136 height 6
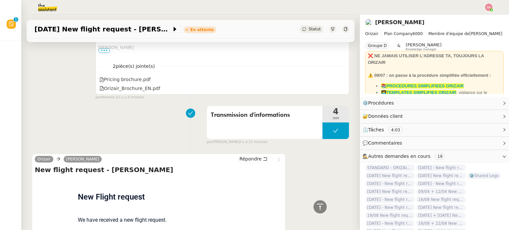
scroll to position [199, 0]
